Goal: Check status

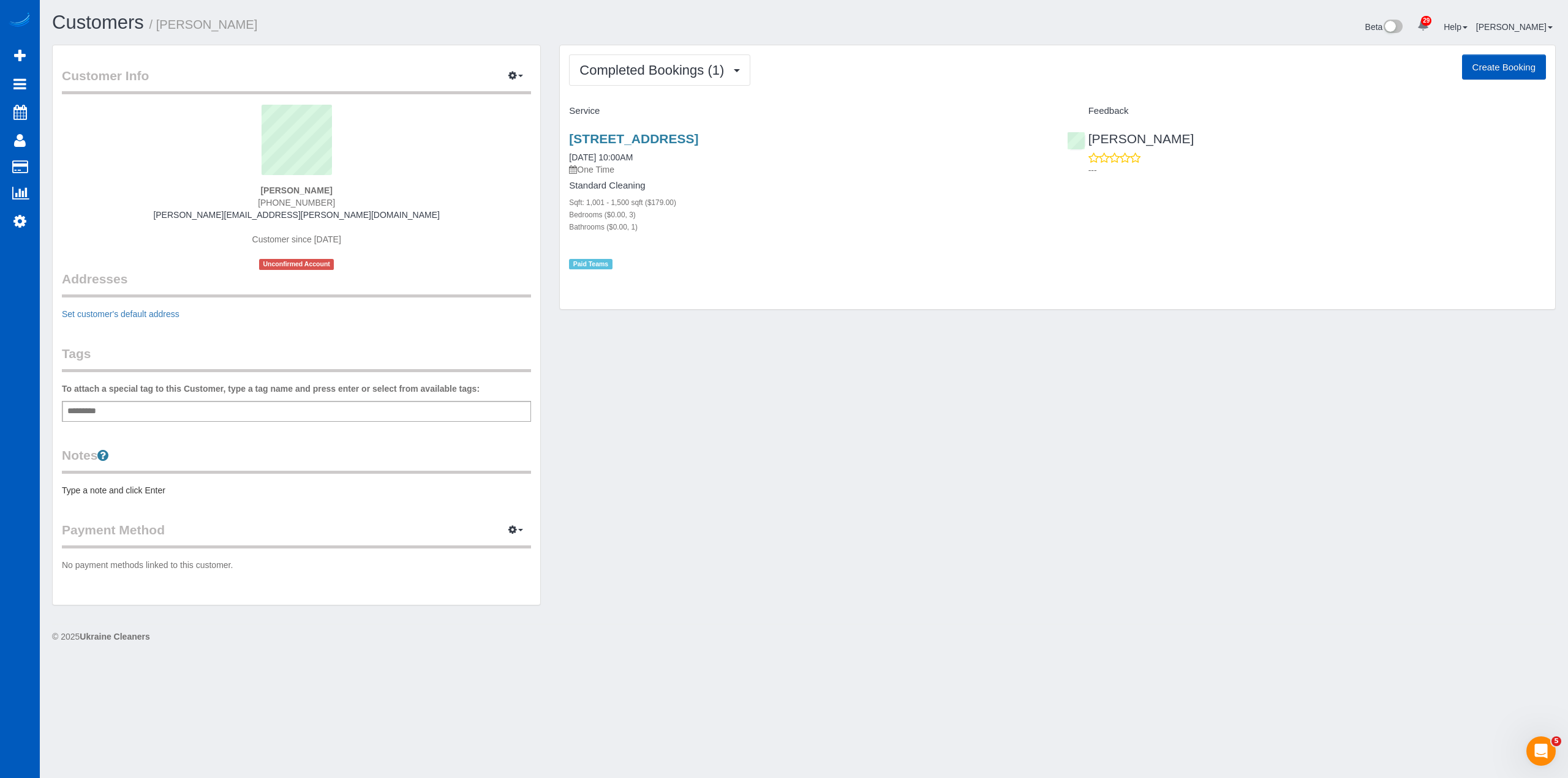
click at [430, 188] on div "[PERSON_NAME] [PHONE_NUMBER] [PERSON_NAME][EMAIL_ADDRESS][PERSON_NAME][DOMAIN_N…" at bounding box center [297, 187] width 469 height 165
click at [430, 187] on div "[PERSON_NAME] [PHONE_NUMBER] [PERSON_NAME][EMAIL_ADDRESS][PERSON_NAME][DOMAIN_N…" at bounding box center [297, 187] width 469 height 165
click at [129, 183] on sui-profile-pic at bounding box center [297, 144] width 451 height 79
click at [135, 183] on sui-profile-pic at bounding box center [297, 144] width 451 height 79
drag, startPoint x: 448, startPoint y: 185, endPoint x: 430, endPoint y: 188, distance: 18.2
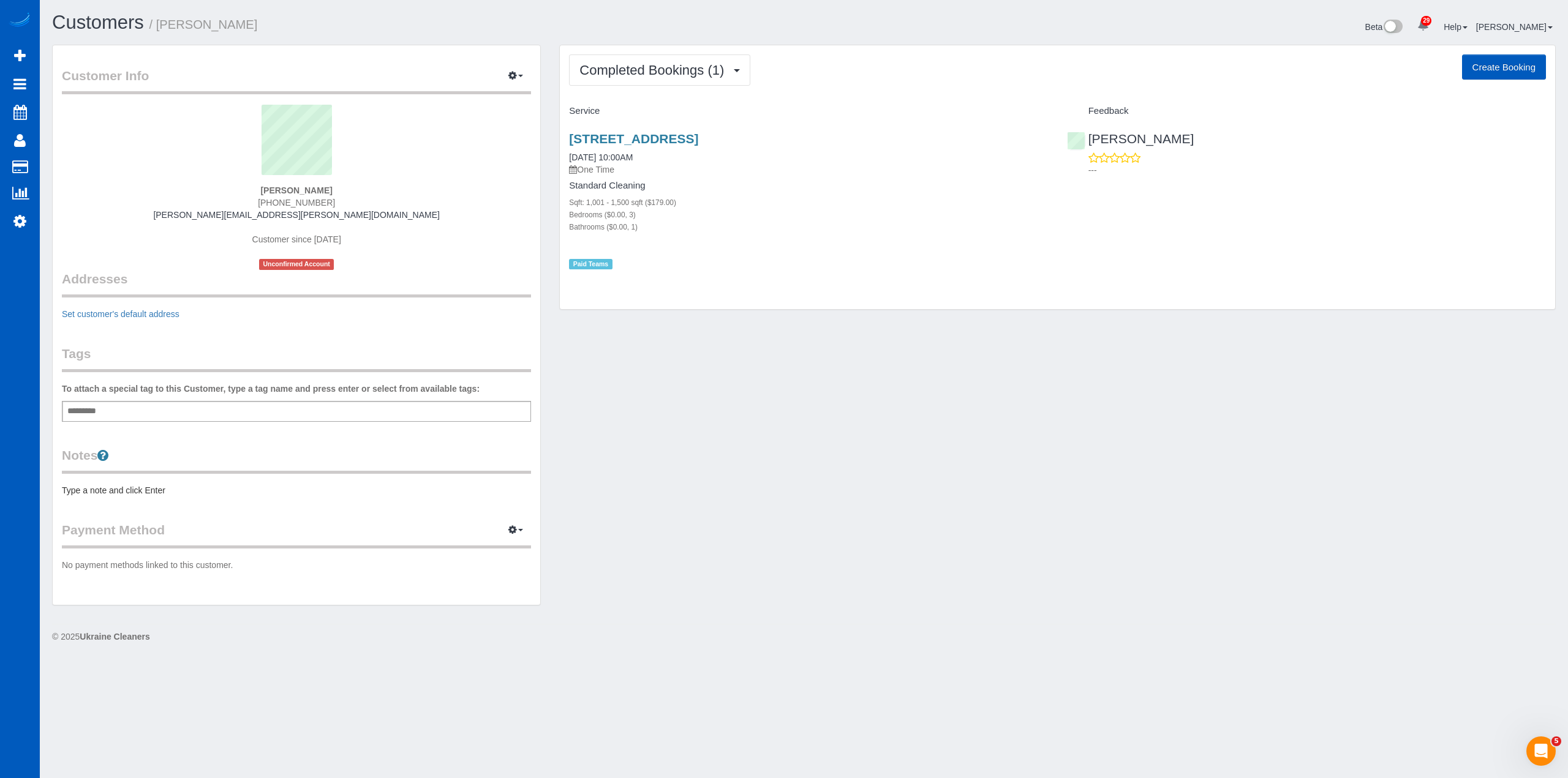
click at [439, 186] on div "[PERSON_NAME] [PHONE_NUMBER] [PERSON_NAME][EMAIL_ADDRESS][PERSON_NAME][DOMAIN_N…" at bounding box center [297, 187] width 469 height 165
click at [428, 188] on div "[PERSON_NAME] [PHONE_NUMBER] [PERSON_NAME][EMAIL_ADDRESS][PERSON_NAME][DOMAIN_N…" at bounding box center [297, 187] width 469 height 165
click at [430, 188] on div "[PERSON_NAME] [PHONE_NUMBER] [PERSON_NAME][EMAIL_ADDRESS][PERSON_NAME][DOMAIN_N…" at bounding box center [297, 187] width 469 height 165
click at [430, 189] on div "[PERSON_NAME] [PHONE_NUMBER] [PERSON_NAME][EMAIL_ADDRESS][PERSON_NAME][DOMAIN_N…" at bounding box center [297, 187] width 469 height 165
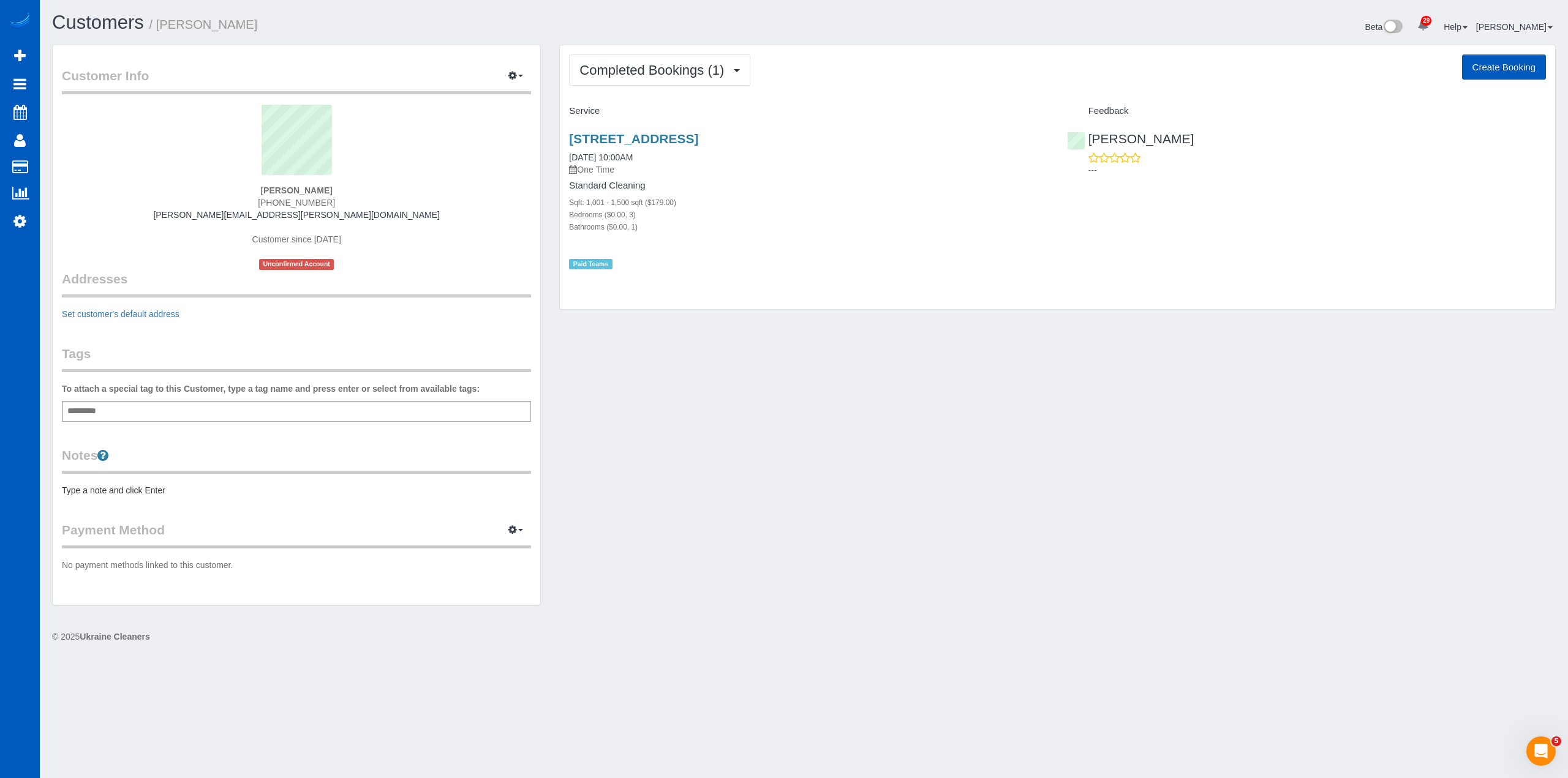
click at [424, 188] on div "[PERSON_NAME] [PHONE_NUMBER] [PERSON_NAME][EMAIL_ADDRESS][PERSON_NAME][DOMAIN_N…" at bounding box center [297, 187] width 469 height 165
click at [117, 185] on div "[PERSON_NAME] [PHONE_NUMBER] [PERSON_NAME][EMAIL_ADDRESS][PERSON_NAME][DOMAIN_N…" at bounding box center [297, 187] width 469 height 165
click at [130, 184] on div "[PERSON_NAME] [PHONE_NUMBER] [PERSON_NAME][EMAIL_ADDRESS][PERSON_NAME][DOMAIN_N…" at bounding box center [297, 187] width 469 height 165
click at [441, 191] on div "[PERSON_NAME] [PHONE_NUMBER] [PERSON_NAME][EMAIL_ADDRESS][PERSON_NAME][DOMAIN_N…" at bounding box center [297, 187] width 469 height 165
click at [140, 186] on div "[PERSON_NAME] [PHONE_NUMBER] [PERSON_NAME][EMAIL_ADDRESS][PERSON_NAME][DOMAIN_N…" at bounding box center [297, 187] width 469 height 165
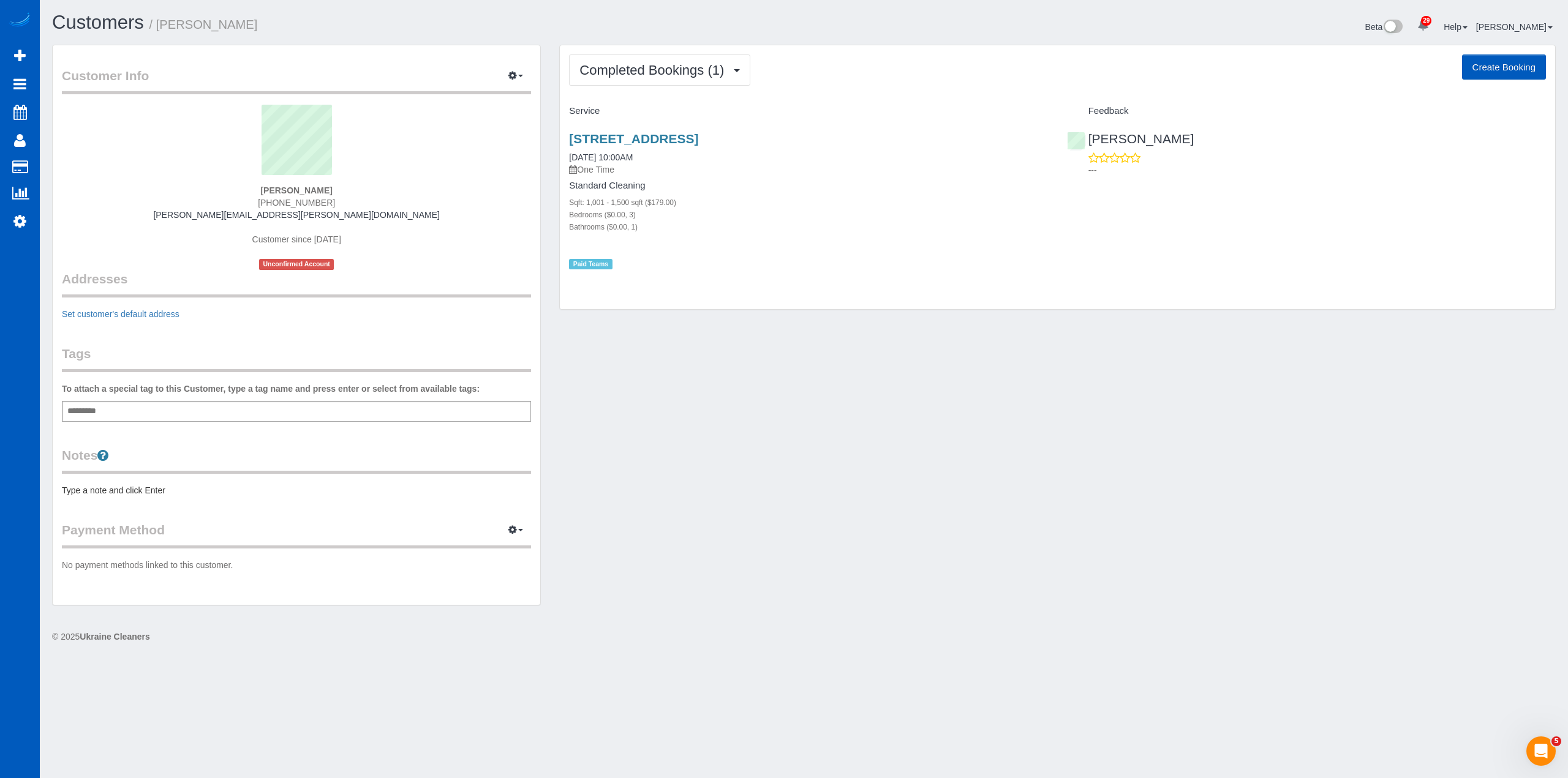
click at [429, 187] on div "[PERSON_NAME] [PHONE_NUMBER] [PERSON_NAME][EMAIL_ADDRESS][PERSON_NAME][DOMAIN_N…" at bounding box center [297, 187] width 469 height 165
click at [137, 187] on div "[PERSON_NAME] [PHONE_NUMBER] [PERSON_NAME][EMAIL_ADDRESS][PERSON_NAME][DOMAIN_N…" at bounding box center [297, 187] width 469 height 165
click at [139, 186] on div "[PERSON_NAME] [PHONE_NUMBER] [PERSON_NAME][EMAIL_ADDRESS][PERSON_NAME][DOMAIN_N…" at bounding box center [297, 187] width 469 height 165
click at [428, 188] on div "[PERSON_NAME] [PHONE_NUMBER] [PERSON_NAME][EMAIL_ADDRESS][PERSON_NAME][DOMAIN_N…" at bounding box center [297, 187] width 469 height 165
click at [142, 185] on div "[PERSON_NAME] [PHONE_NUMBER] [PERSON_NAME][EMAIL_ADDRESS][PERSON_NAME][DOMAIN_N…" at bounding box center [297, 187] width 469 height 165
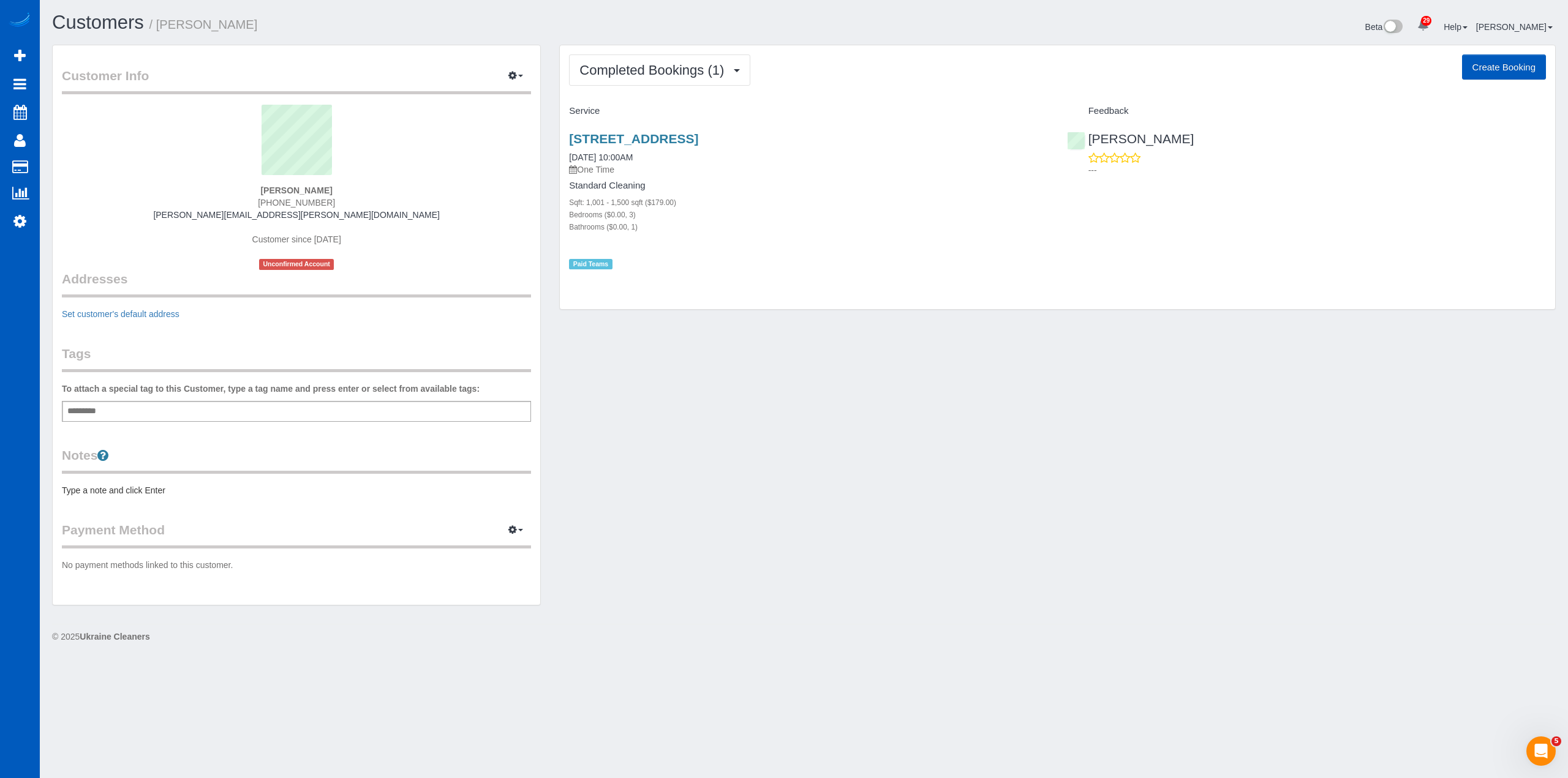
click at [419, 179] on sui-profile-pic at bounding box center [297, 144] width 451 height 79
click at [137, 191] on div "[PERSON_NAME] [PHONE_NUMBER] [PERSON_NAME][EMAIL_ADDRESS][PERSON_NAME][DOMAIN_N…" at bounding box center [297, 187] width 469 height 165
click at [425, 191] on div "[PERSON_NAME] [PHONE_NUMBER] [PERSON_NAME][EMAIL_ADDRESS][PERSON_NAME][DOMAIN_N…" at bounding box center [297, 187] width 469 height 165
click at [136, 183] on sui-profile-pic at bounding box center [297, 144] width 451 height 79
drag, startPoint x: 139, startPoint y: 183, endPoint x: 215, endPoint y: 179, distance: 76.1
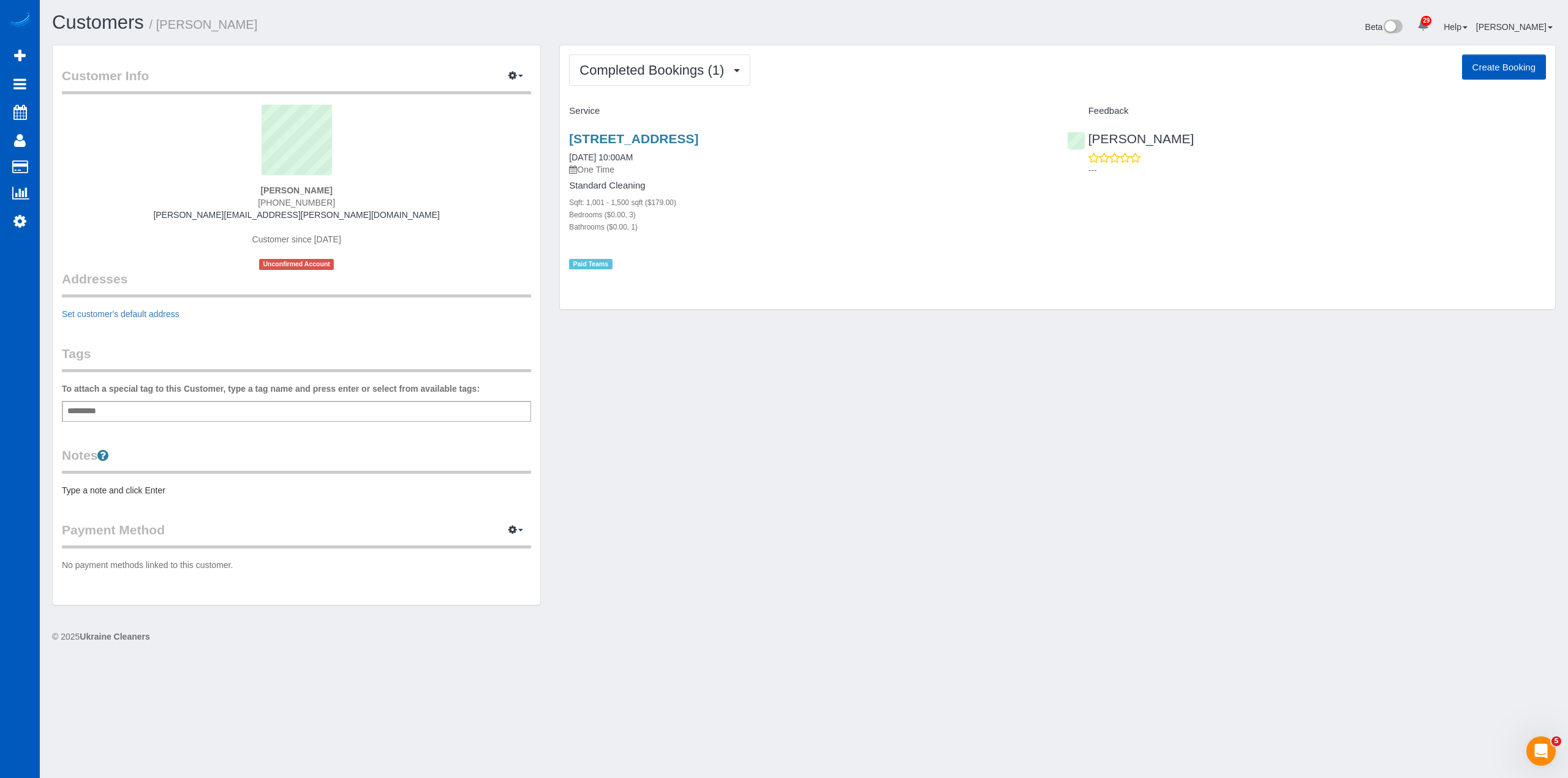
click at [146, 183] on sui-profile-pic at bounding box center [297, 144] width 451 height 79
click at [436, 181] on sui-profile-pic at bounding box center [297, 144] width 451 height 79
click at [702, 79] on button "Completed Bookings (1)" at bounding box center [660, 70] width 181 height 31
click at [791, 52] on div "Completed Bookings (1) Completed Bookings (1) Upcoming Bookings (0) Cancelled B…" at bounding box center [1057, 177] width 995 height 264
click at [306, 62] on div "Customer Info Edit Contact Info Send Message Email Preferences Special Sales Ta…" at bounding box center [297, 325] width 488 height 560
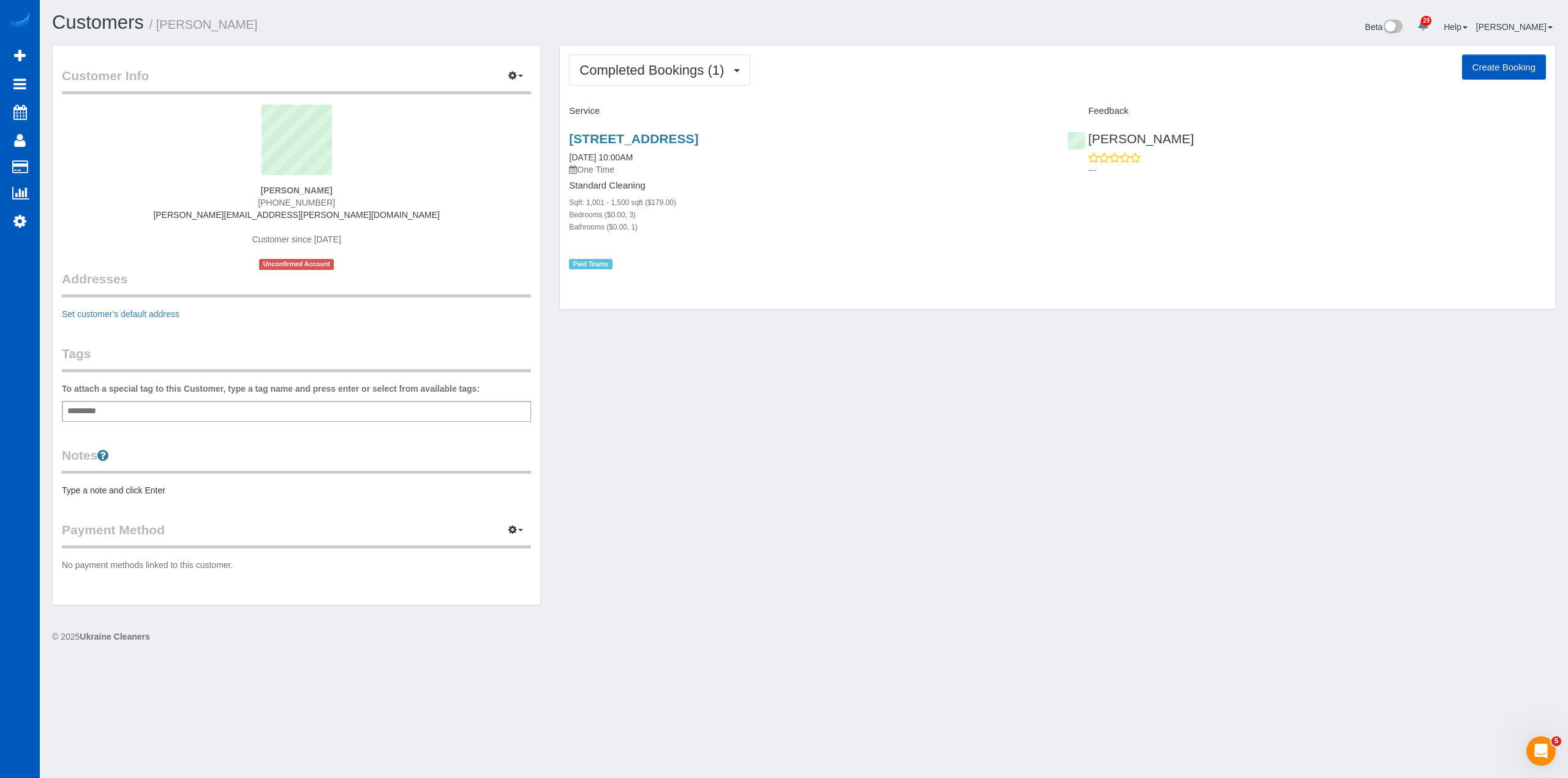
click at [307, 59] on div "Customer Info Edit Contact Info Send Message Email Preferences Special Sales Ta…" at bounding box center [297, 325] width 488 height 560
click at [372, 13] on h1 "Customers / [PERSON_NAME]" at bounding box center [423, 22] width 743 height 21
click at [371, 13] on h1 "Customers / [PERSON_NAME]" at bounding box center [423, 22] width 743 height 21
click at [369, 12] on div "Customers / [PERSON_NAME] Beta 29 Your Notifications You have 0 alerts × You ha…" at bounding box center [804, 330] width 1528 height 661
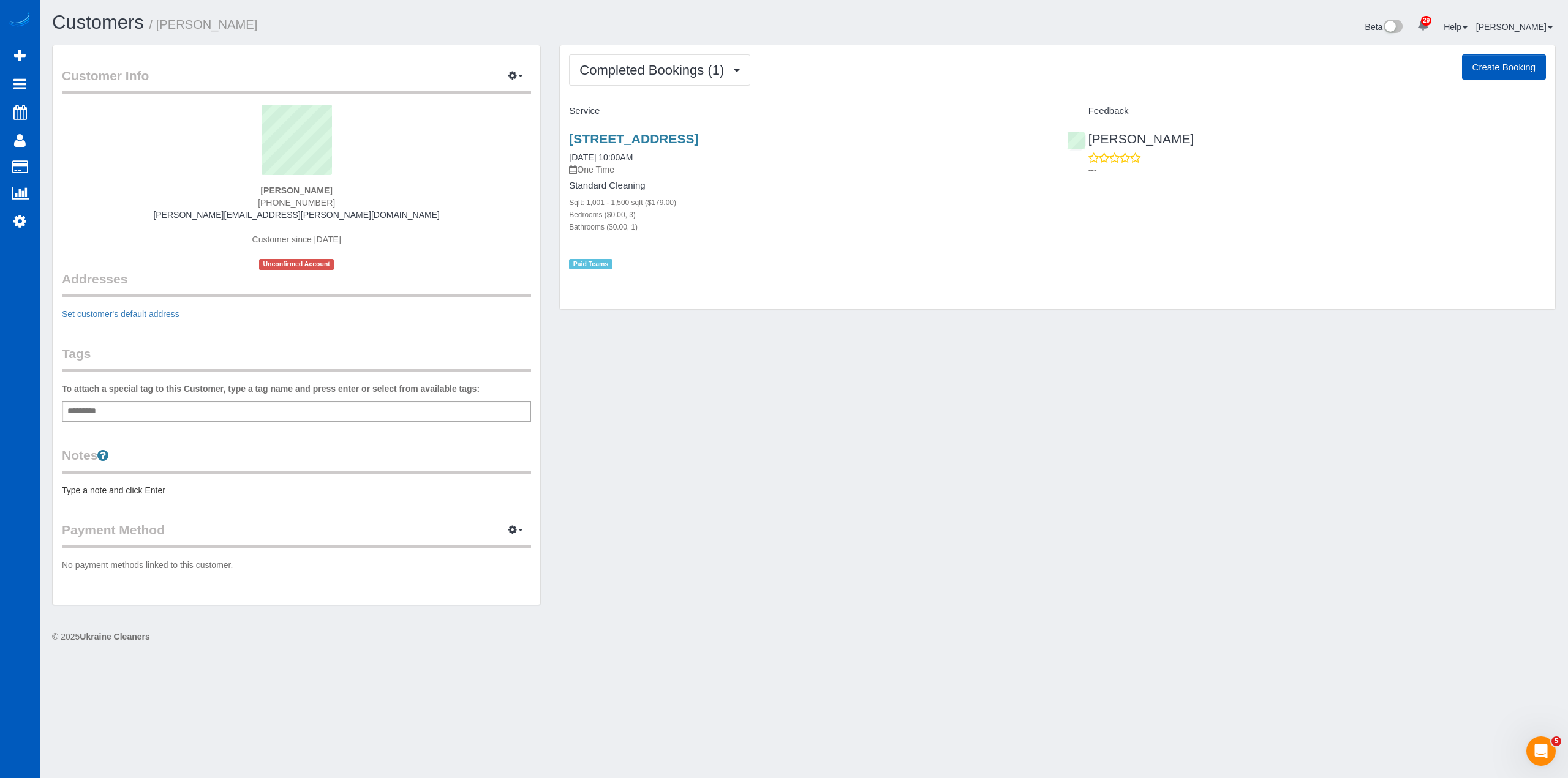
click at [369, 12] on div "Customers / [PERSON_NAME] Beta 29 Your Notifications You have 0 alerts × You ha…" at bounding box center [804, 330] width 1528 height 661
click at [364, 13] on h1 "Customers / [PERSON_NAME]" at bounding box center [423, 22] width 743 height 21
click at [291, 61] on div "Customer Info Edit Contact Info Send Message Email Preferences Special Sales Ta…" at bounding box center [297, 325] width 488 height 560
